Goal: Task Accomplishment & Management: Manage account settings

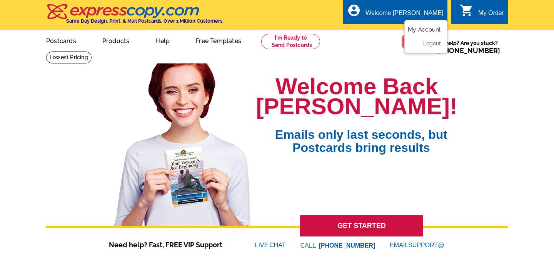
click at [426, 30] on link "My Account" at bounding box center [424, 29] width 33 height 7
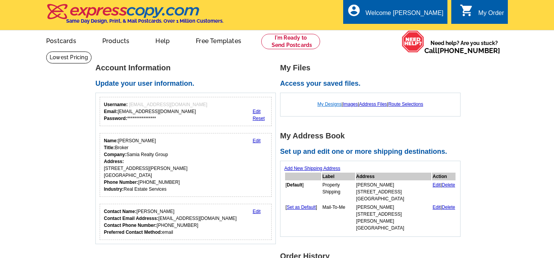
click at [325, 104] on link "My Designs" at bounding box center [329, 104] width 24 height 5
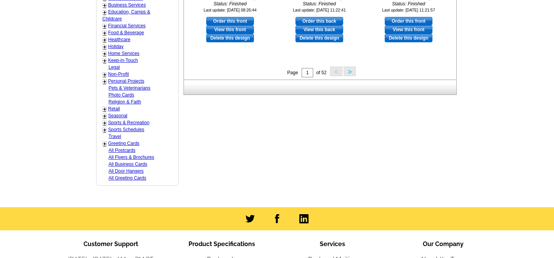
scroll to position [386, 0]
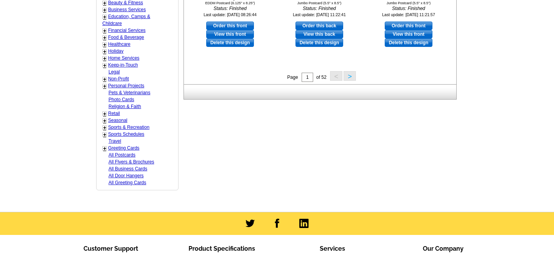
click at [351, 76] on button ">" at bounding box center [349, 76] width 12 height 10
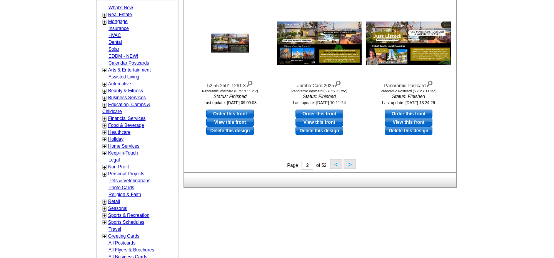
scroll to position [297, 0]
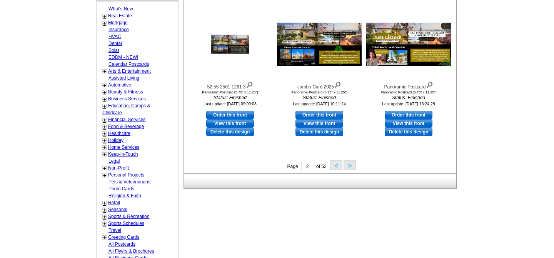
click at [351, 168] on button ">" at bounding box center [349, 165] width 12 height 10
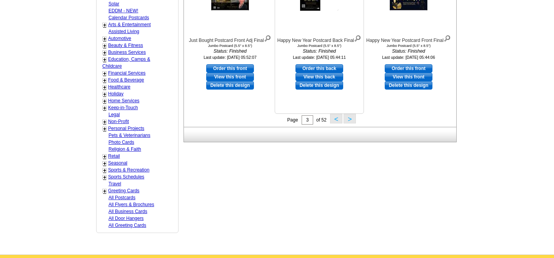
scroll to position [345, 0]
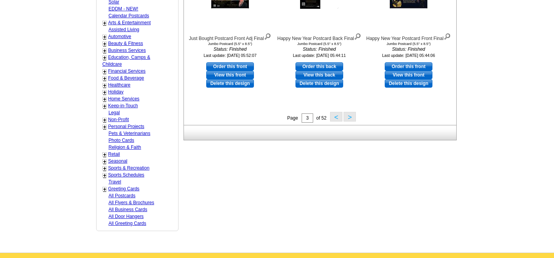
click at [353, 117] on button ">" at bounding box center [349, 117] width 12 height 10
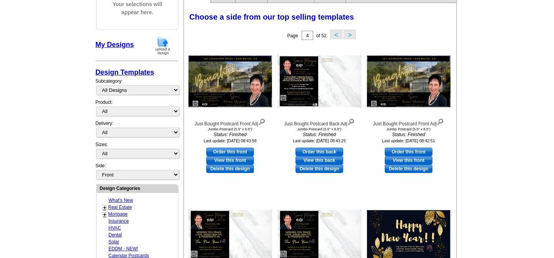
scroll to position [105, 0]
